Goal: Task Accomplishment & Management: Use online tool/utility

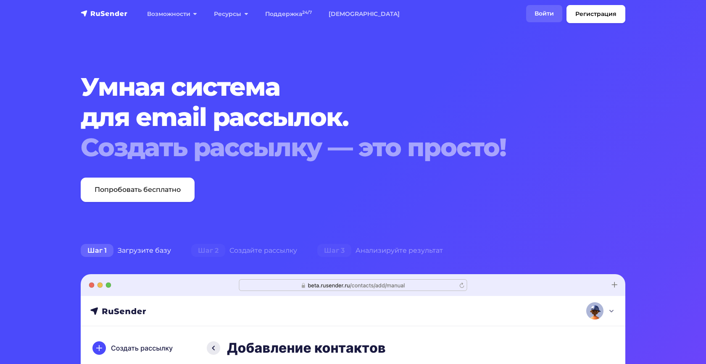
click at [538, 13] on link "Войти" at bounding box center [544, 13] width 36 height 17
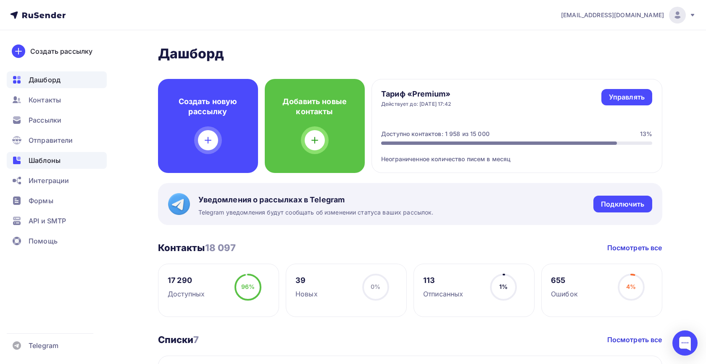
click at [56, 161] on span "Шаблоны" at bounding box center [45, 160] width 32 height 10
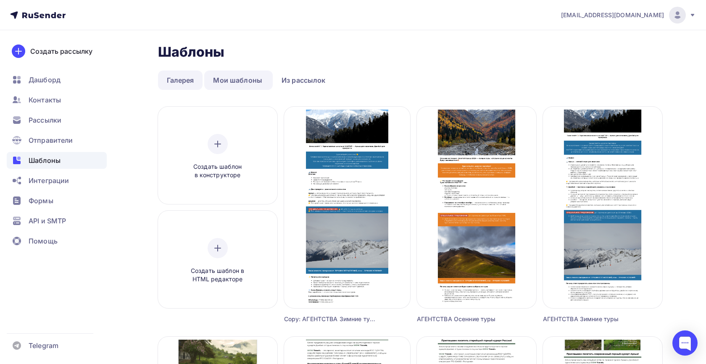
click at [171, 83] on link "Галерея" at bounding box center [180, 80] width 45 height 19
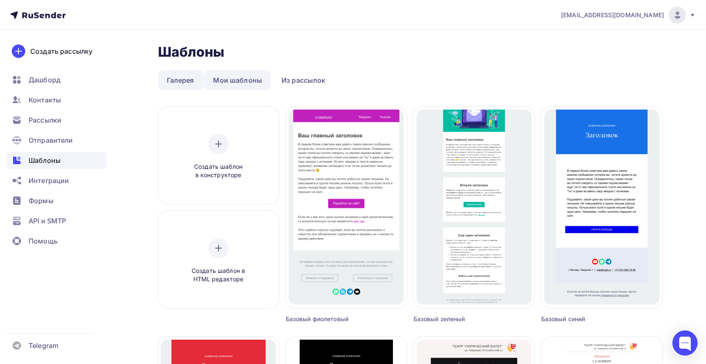
click at [248, 73] on link "Мои шаблоны" at bounding box center [237, 80] width 67 height 19
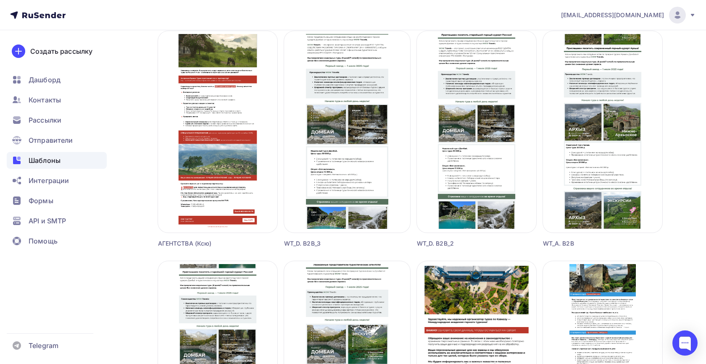
scroll to position [312, 0]
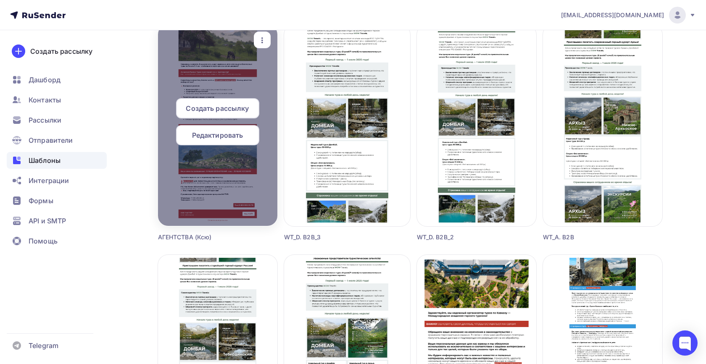
click at [258, 37] on icon "button" at bounding box center [262, 40] width 10 height 10
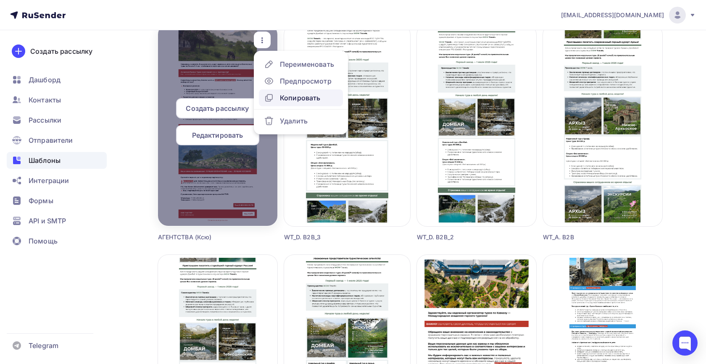
click at [283, 98] on div "Копировать" at bounding box center [300, 98] width 40 height 10
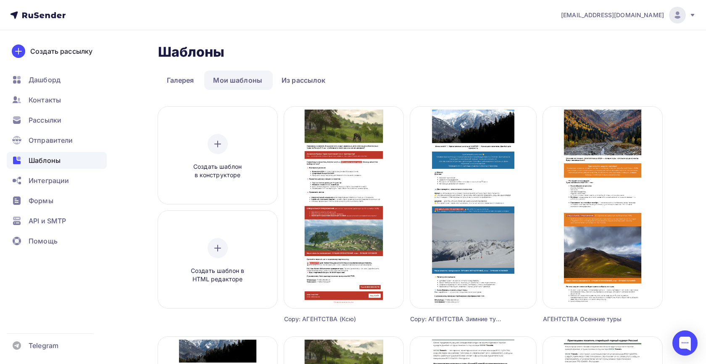
scroll to position [0, 0]
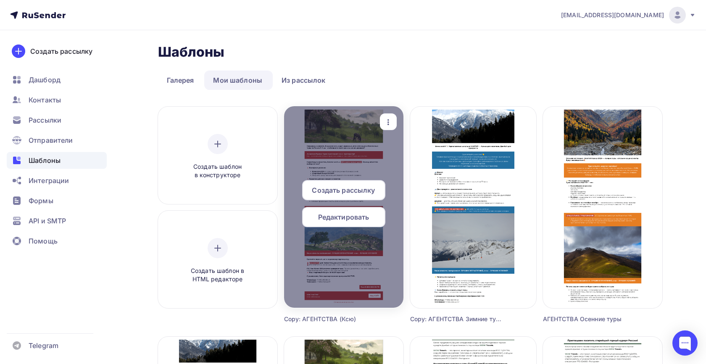
click at [392, 115] on div "button" at bounding box center [388, 122] width 17 height 16
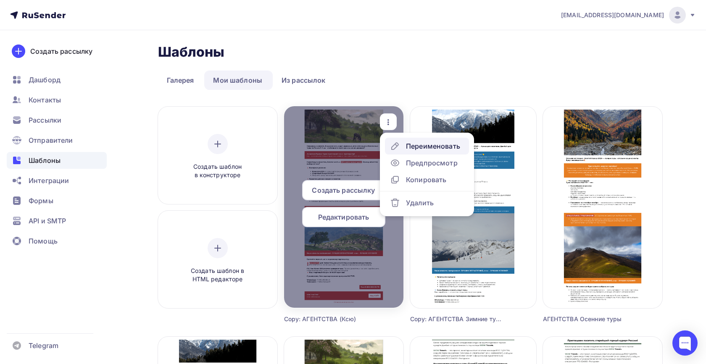
click at [419, 146] on div "Переименовать" at bounding box center [433, 146] width 54 height 10
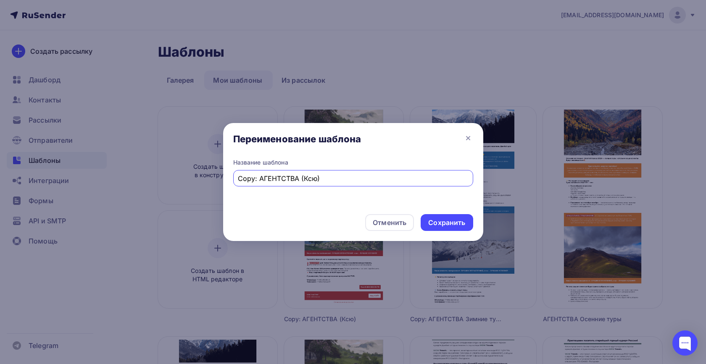
drag, startPoint x: 259, startPoint y: 178, endPoint x: 215, endPoint y: 181, distance: 43.7
drag, startPoint x: 317, startPoint y: 176, endPoint x: 279, endPoint y: 175, distance: 37.4
click at [279, 175] on input "АГЕНТСТВА (Ксю)" at bounding box center [353, 178] width 230 height 10
click at [294, 179] on input "АГЕНТСТВА РБм2026" at bounding box center [353, 178] width 230 height 10
type input "АГЕНТСТВА РБ 2026"
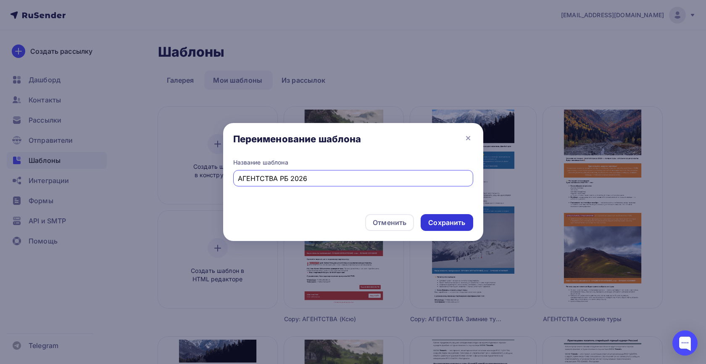
click at [448, 219] on div "Сохранить" at bounding box center [446, 223] width 37 height 10
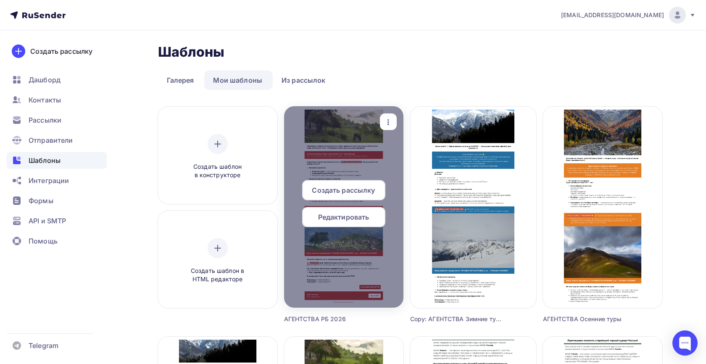
click at [343, 219] on span "Редактировать" at bounding box center [343, 217] width 51 height 10
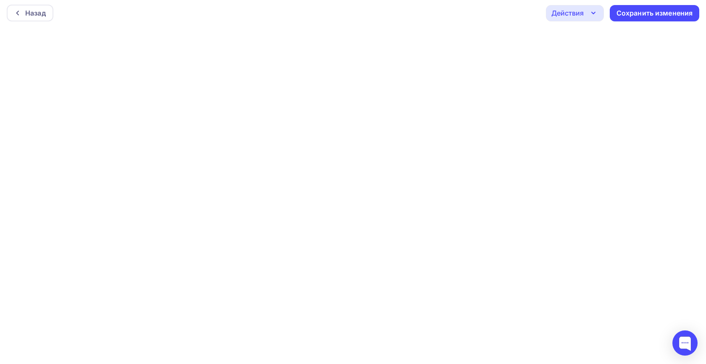
scroll to position [2, 0]
click at [636, 15] on div "Сохранить изменения" at bounding box center [654, 13] width 76 height 10
